Goal: Task Accomplishment & Management: Manage account settings

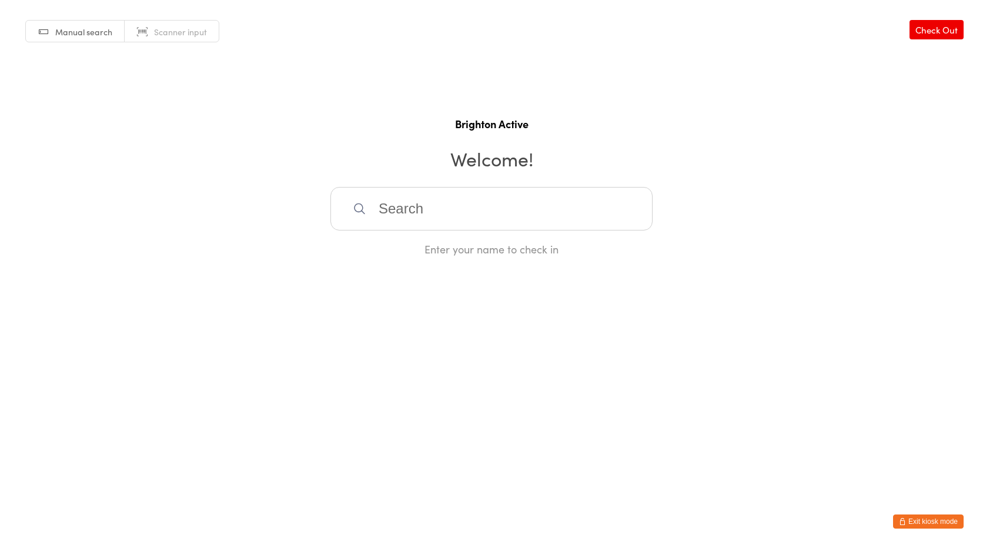
click at [348, 66] on div "Manual search Scanner input Check Out Brighton Active Welcome! Enter your name …" at bounding box center [491, 128] width 983 height 256
click at [947, 527] on button "Exit kiosk mode" at bounding box center [928, 521] width 71 height 14
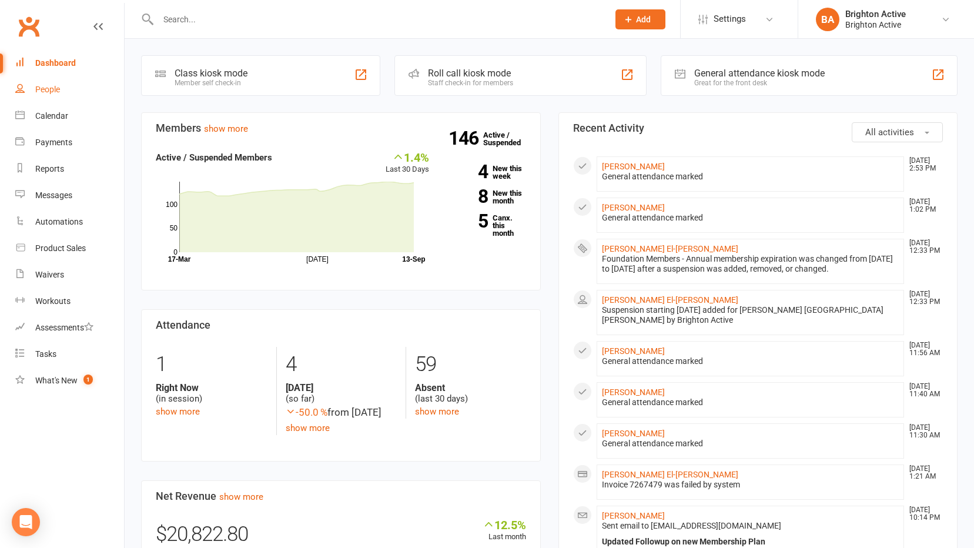
click at [49, 92] on div "People" at bounding box center [47, 89] width 25 height 9
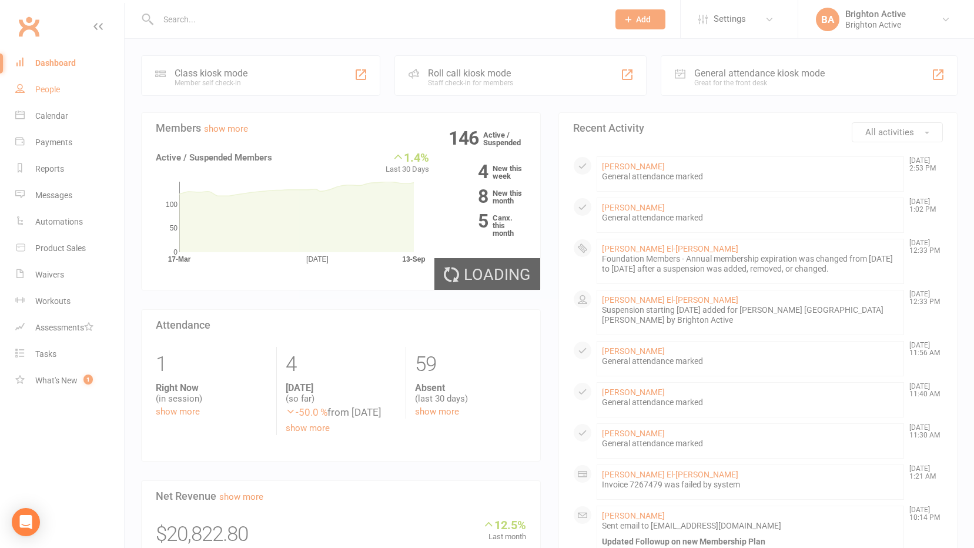
select select "true"
select select "100"
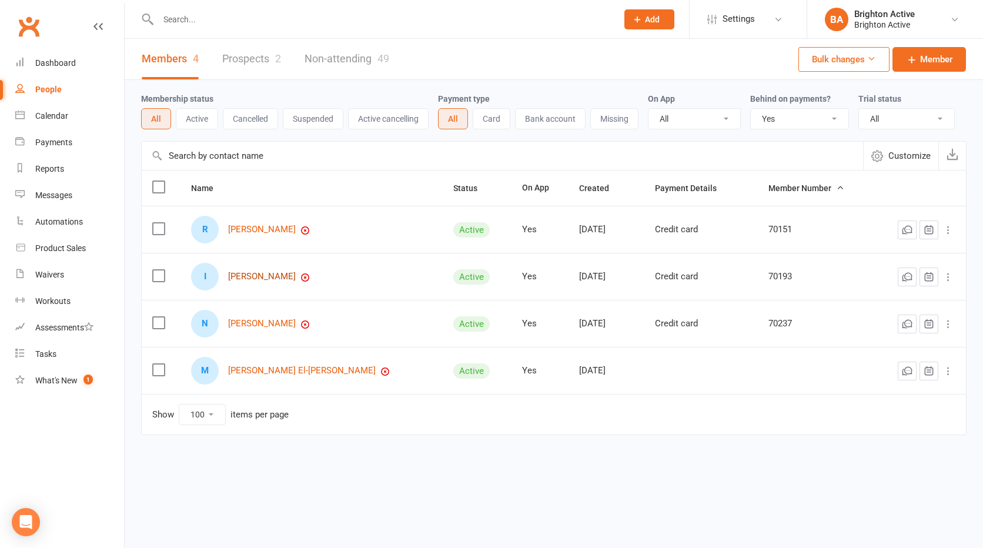
click at [258, 275] on link "Ibrahim Barakat" at bounding box center [262, 277] width 68 height 10
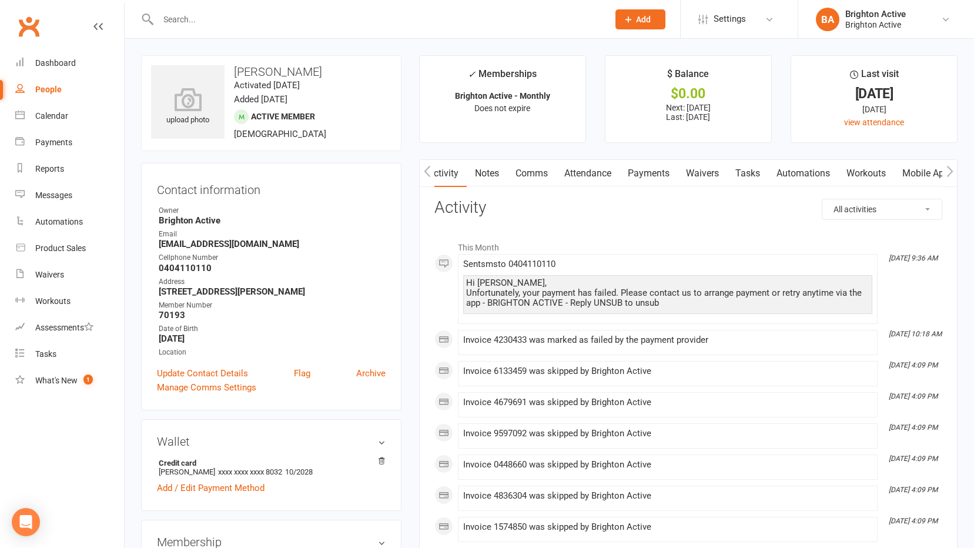
scroll to position [0, 1]
click at [661, 176] on link "Payments" at bounding box center [648, 173] width 58 height 27
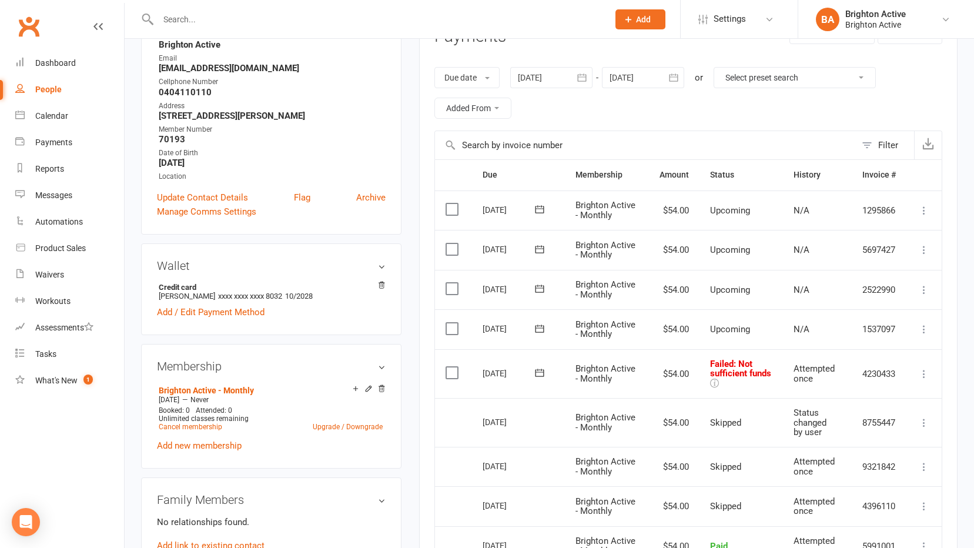
scroll to position [176, 0]
click at [928, 382] on td "Mark as Paid (Cash) Mark as Paid (POS) Mark as Paid (Other) Skip Retry now More…" at bounding box center [923, 373] width 35 height 49
click at [923, 373] on icon at bounding box center [924, 373] width 12 height 12
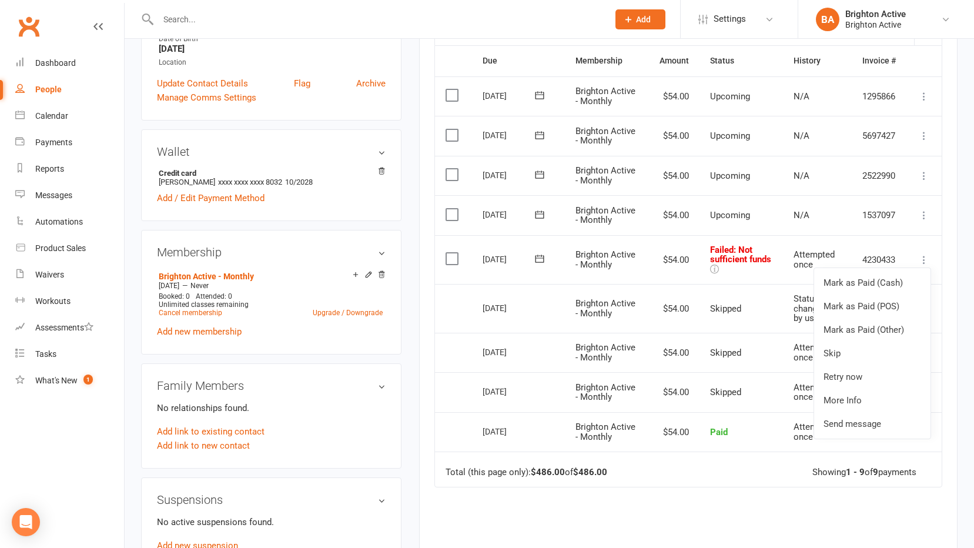
scroll to position [294, 0]
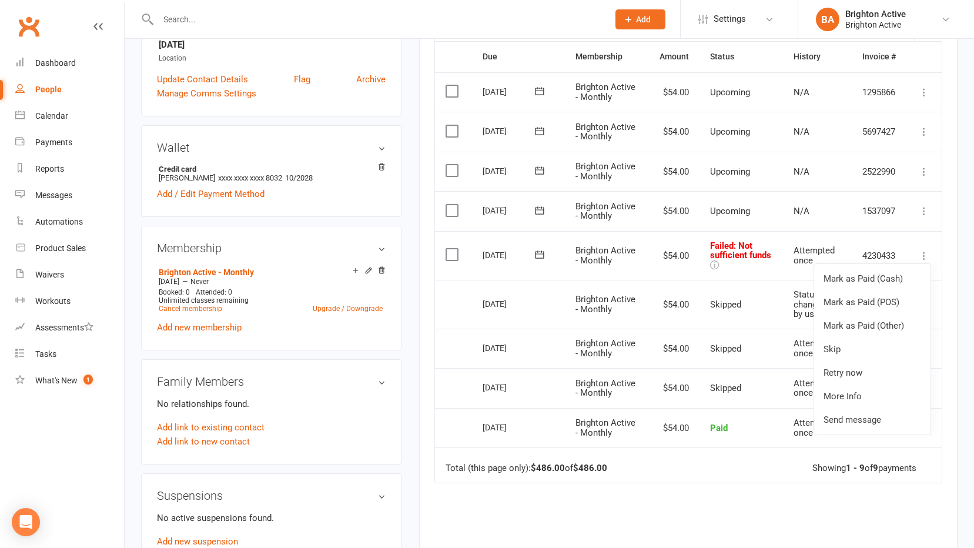
click at [682, 255] on td "$54.00" at bounding box center [674, 255] width 51 height 49
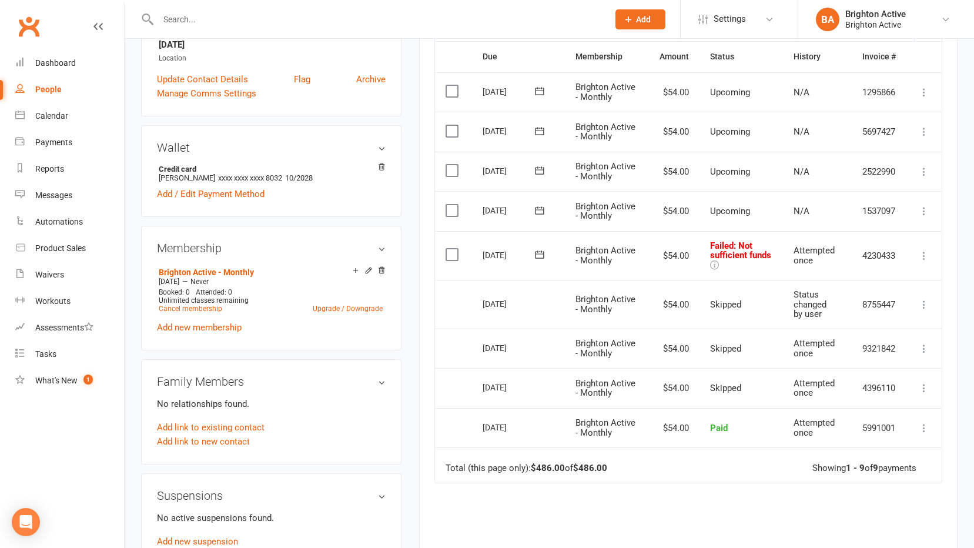
click at [922, 255] on icon at bounding box center [924, 256] width 12 height 12
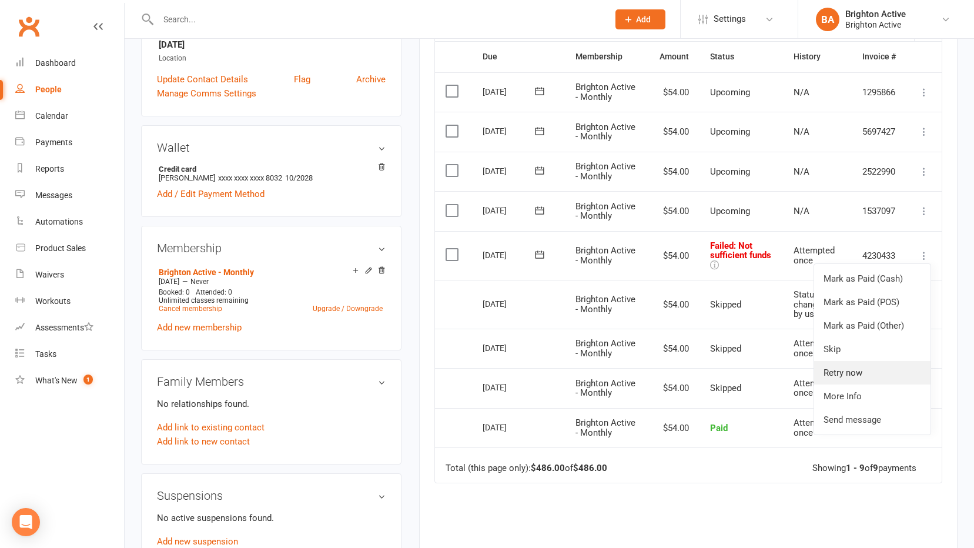
click at [867, 376] on link "Retry now" at bounding box center [872, 373] width 116 height 24
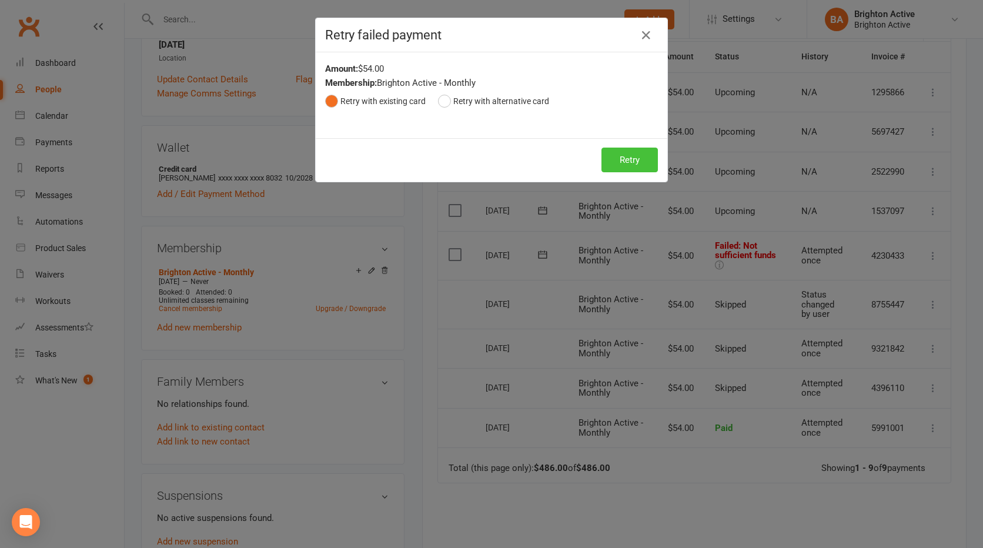
click at [606, 167] on button "Retry" at bounding box center [629, 160] width 56 height 25
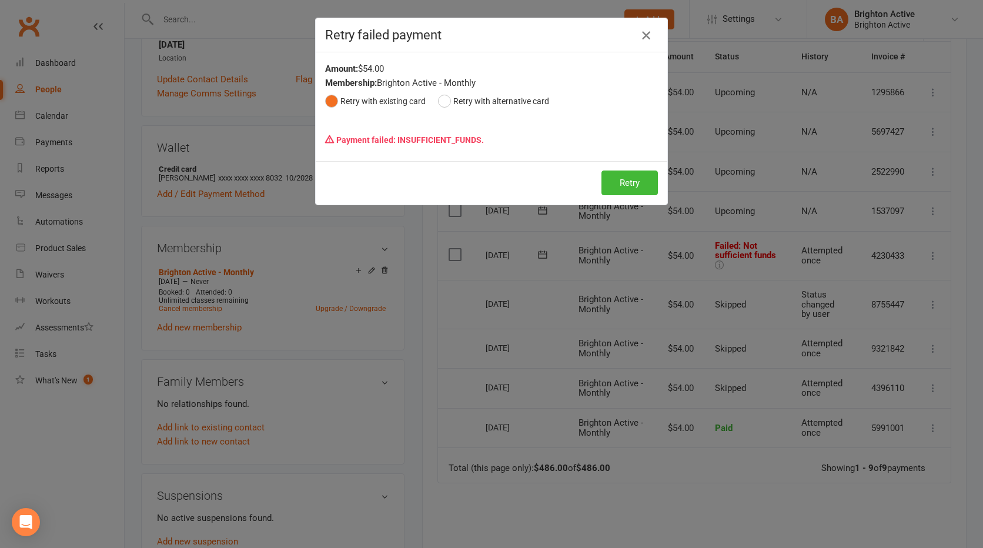
click at [640, 36] on icon "button" at bounding box center [646, 35] width 14 height 14
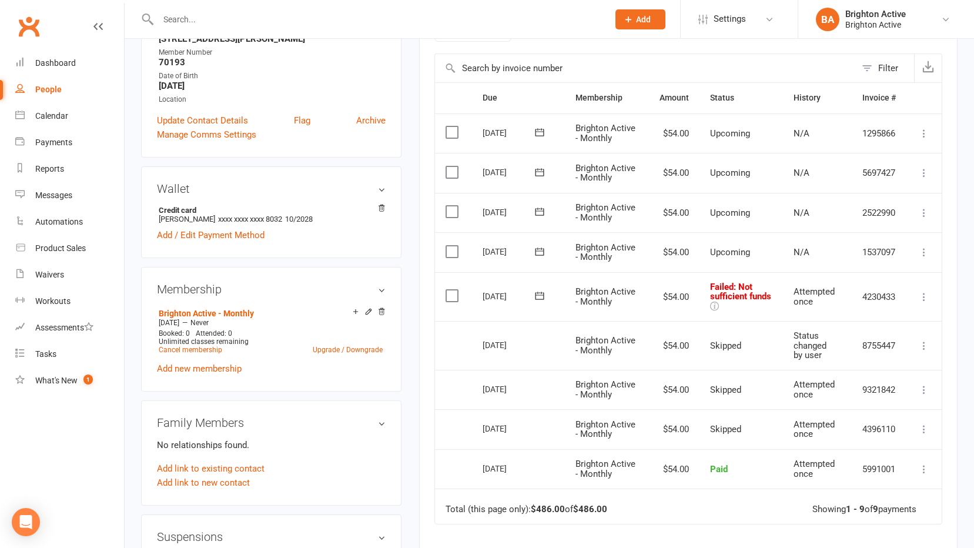
scroll to position [0, 0]
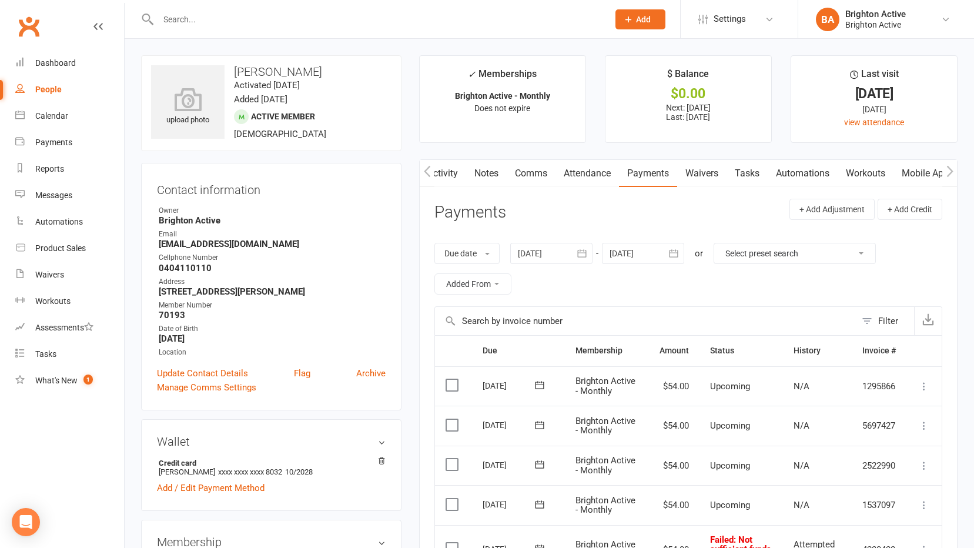
click at [443, 175] on link "Activity" at bounding box center [442, 173] width 47 height 27
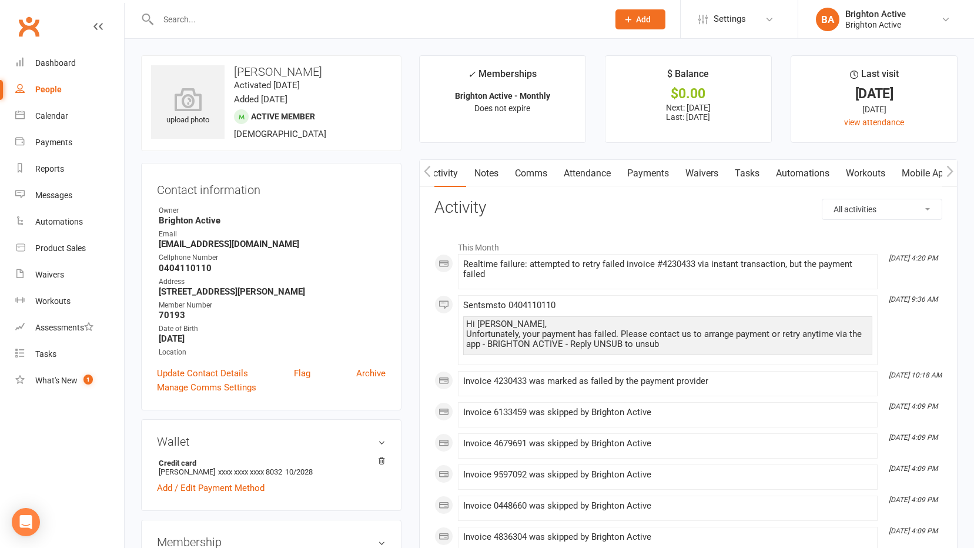
click at [51, 85] on div "People" at bounding box center [48, 89] width 26 height 9
select select "true"
select select "100"
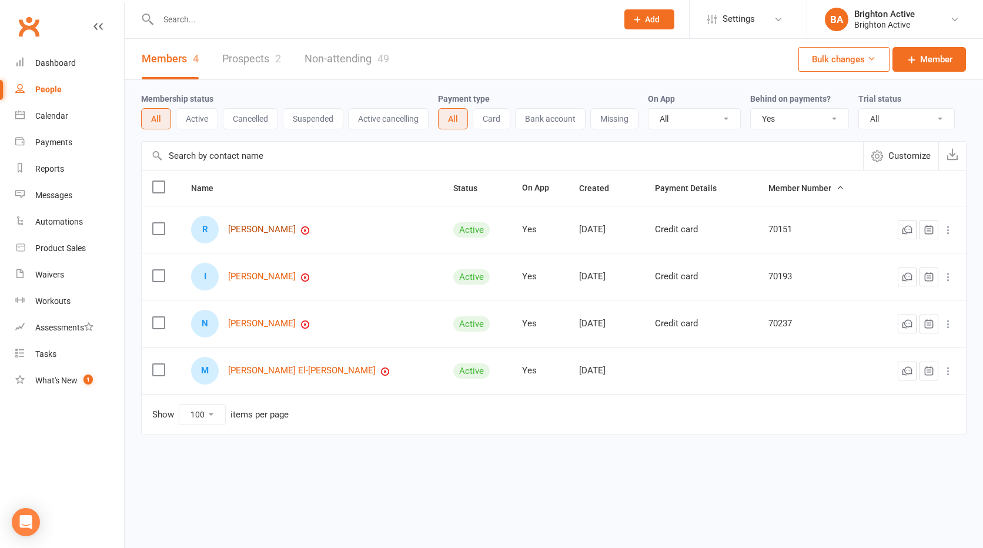
click at [273, 235] on link "Ryan Henderson" at bounding box center [262, 230] width 68 height 10
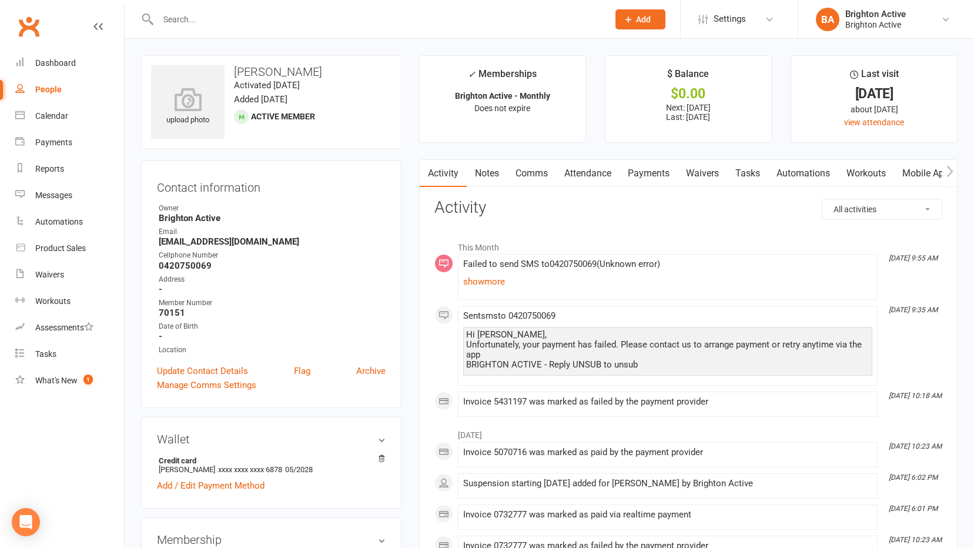
click at [653, 170] on link "Payments" at bounding box center [649, 173] width 58 height 27
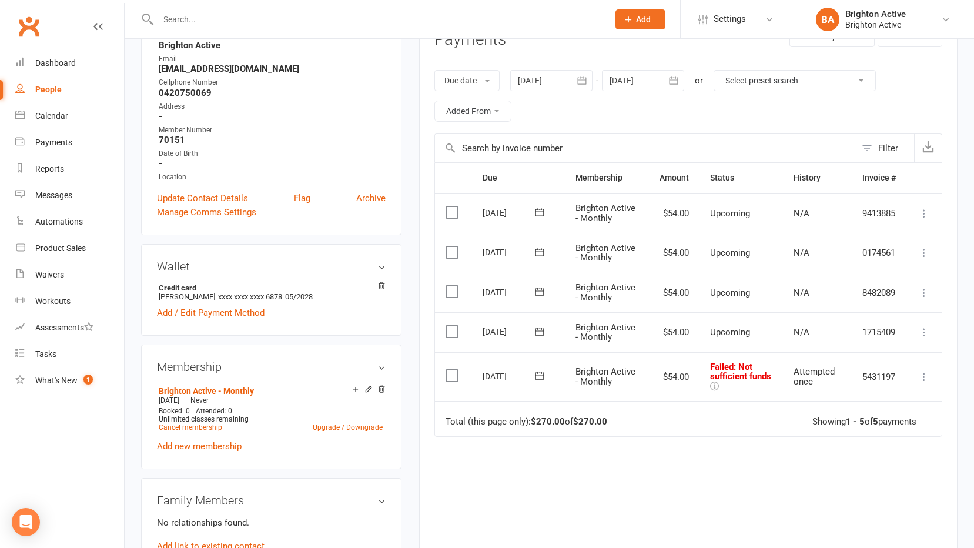
scroll to position [176, 0]
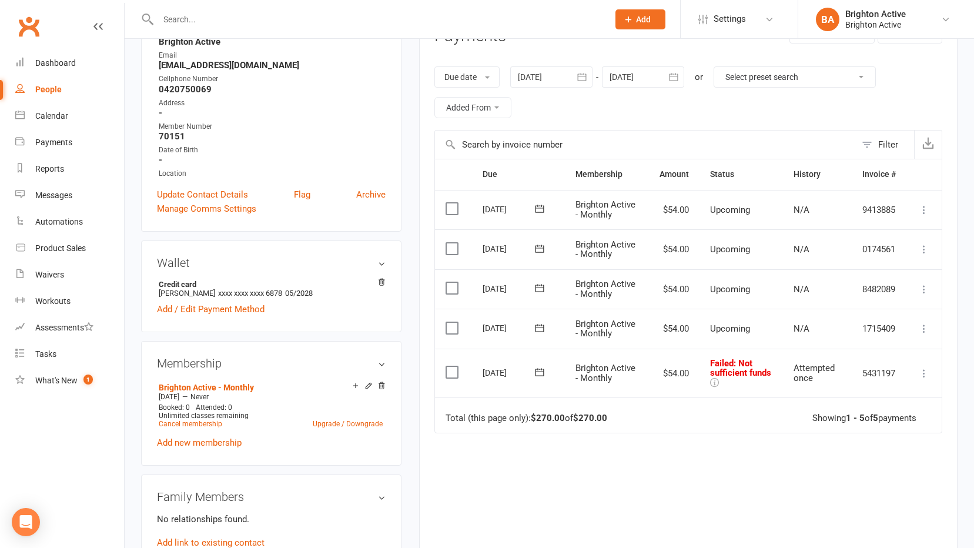
click at [920, 373] on icon at bounding box center [924, 373] width 12 height 12
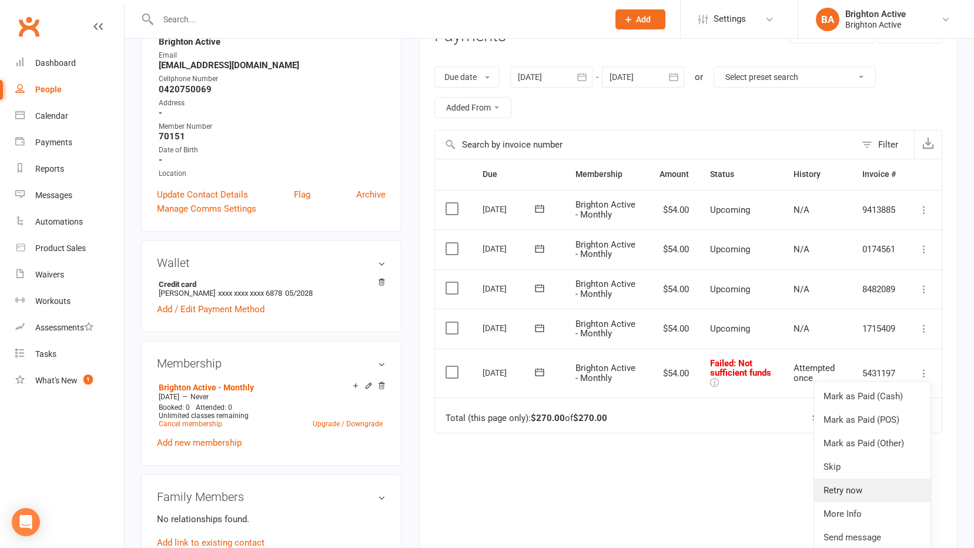
click at [884, 491] on link "Retry now" at bounding box center [872, 490] width 116 height 24
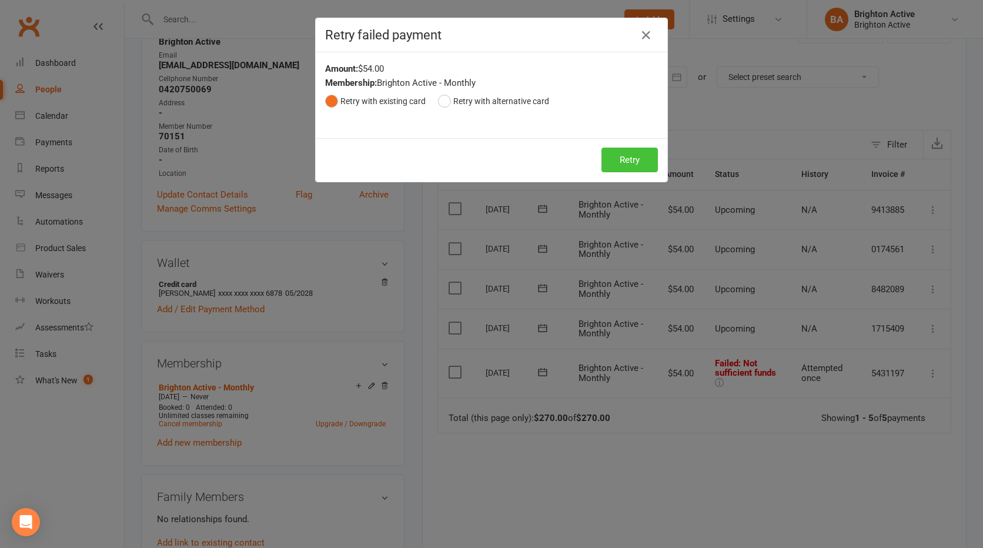
click at [621, 159] on button "Retry" at bounding box center [629, 160] width 56 height 25
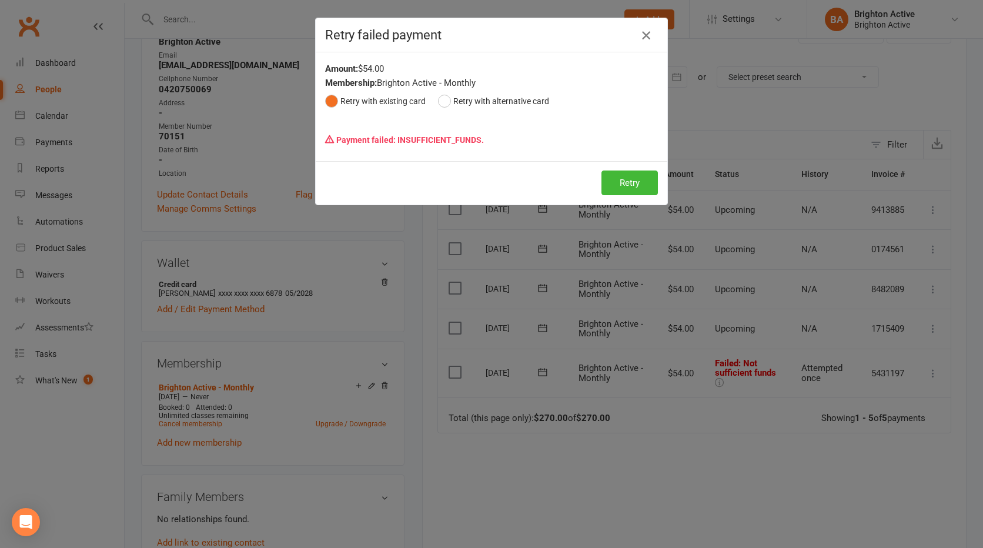
click at [639, 38] on icon "button" at bounding box center [646, 35] width 14 height 14
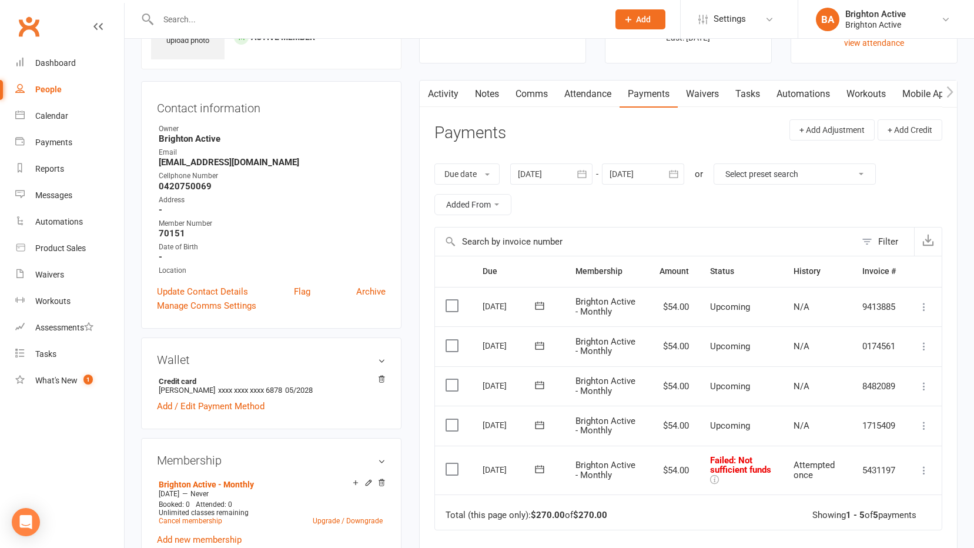
scroll to position [0, 0]
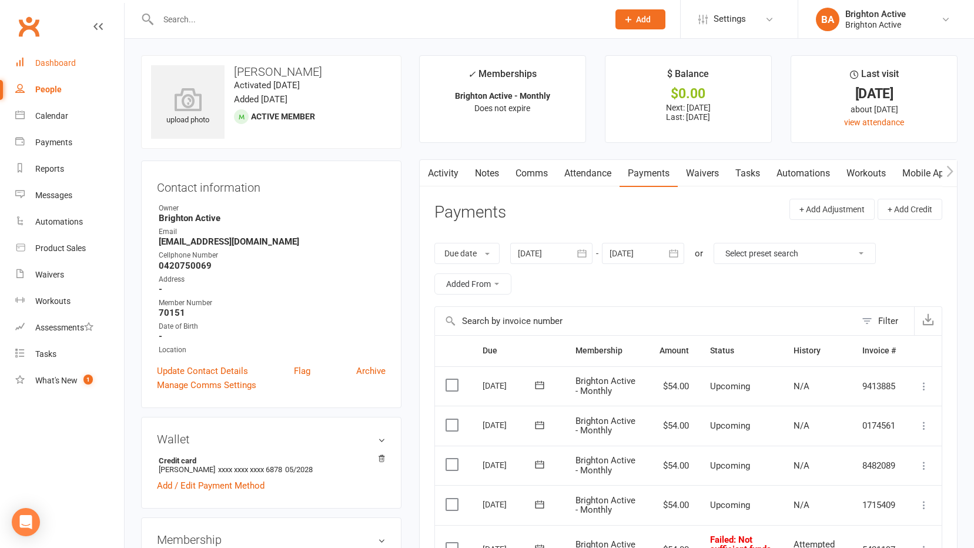
click at [45, 56] on link "Dashboard" at bounding box center [69, 63] width 109 height 26
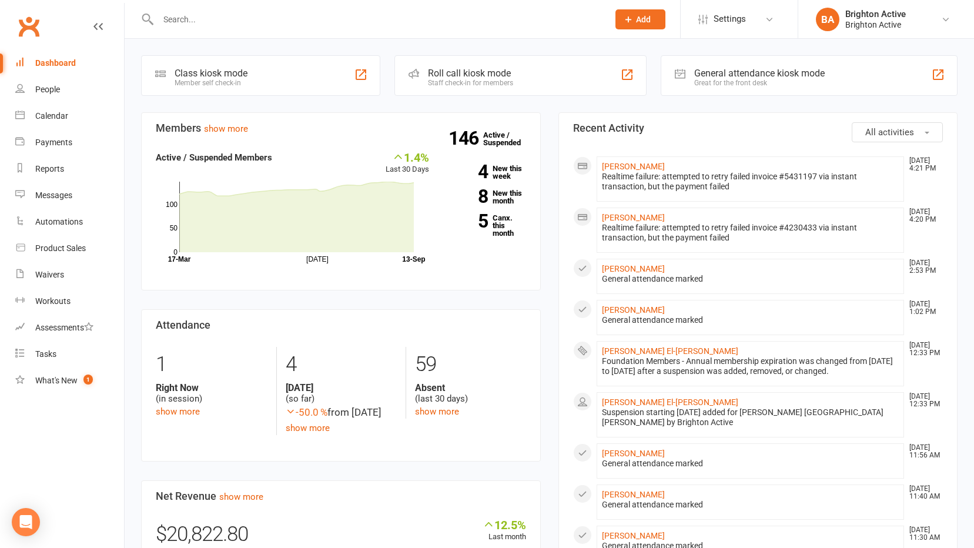
click at [767, 81] on div "Great for the front desk" at bounding box center [759, 83] width 130 height 8
